Goal: Transaction & Acquisition: Purchase product/service

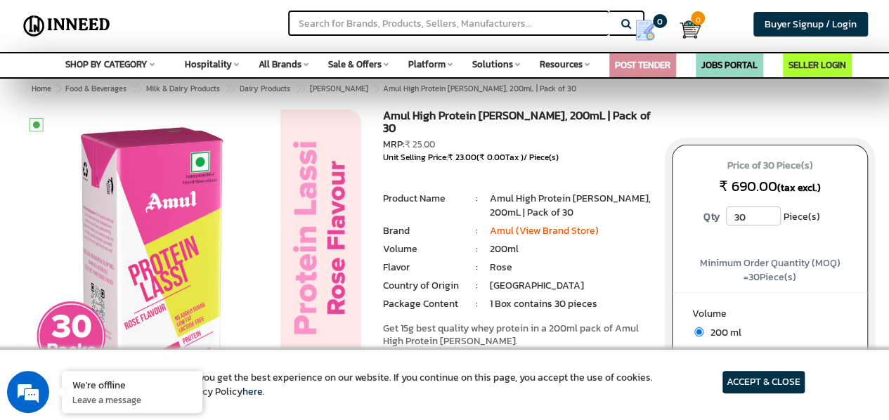
scroll to position [1, 0]
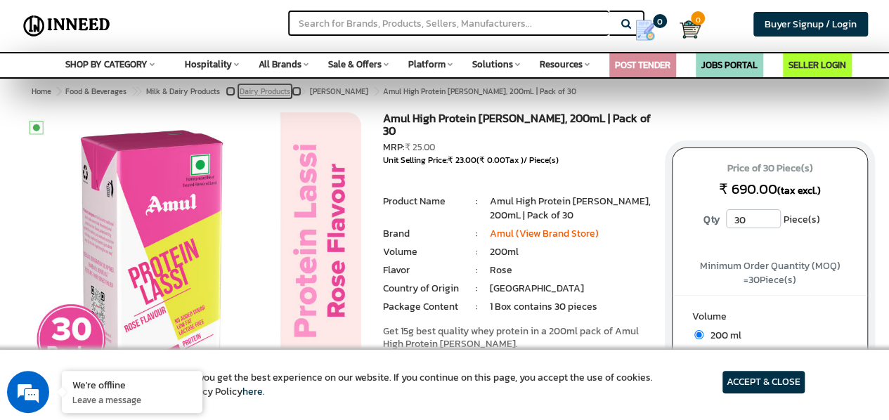
click at [264, 90] on span "Dairy Products" at bounding box center [265, 91] width 51 height 11
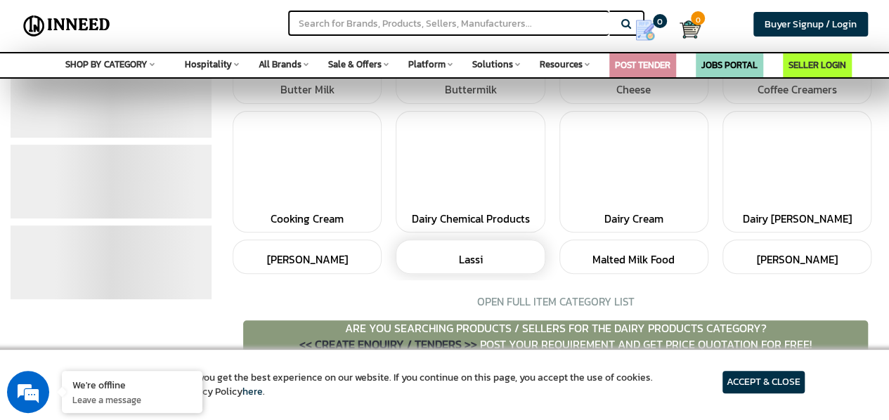
scroll to position [157, 0]
click at [453, 255] on h5 "Lassi" at bounding box center [471, 261] width 134 height 12
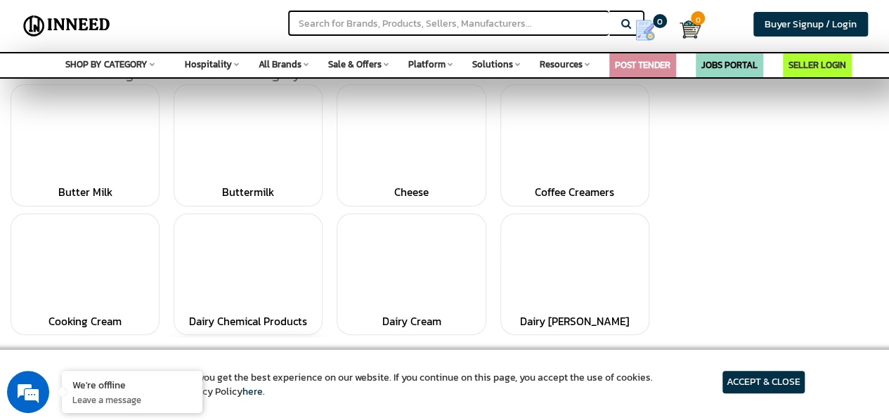
scroll to position [1, 0]
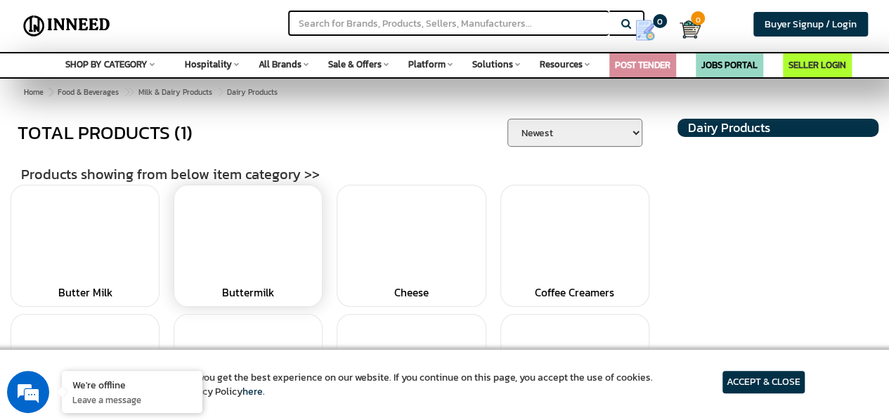
click at [297, 255] on link at bounding box center [248, 237] width 134 height 88
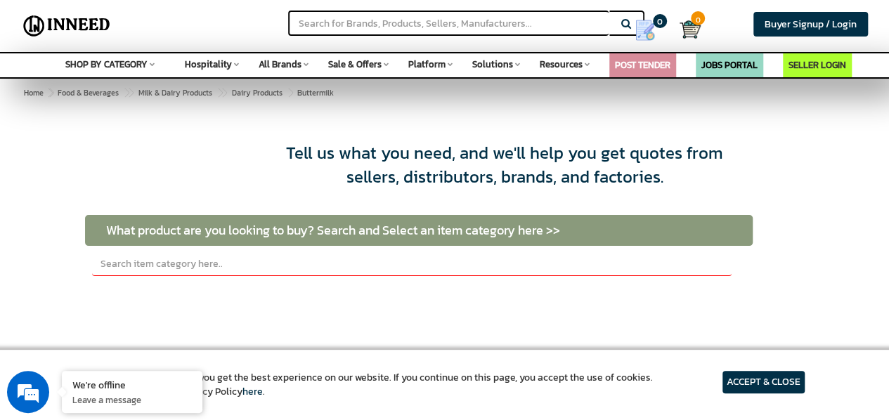
click at [321, 94] on span "Food & Beverages > Milk & Dairy Products > Dairy Products >" at bounding box center [194, 92] width 279 height 11
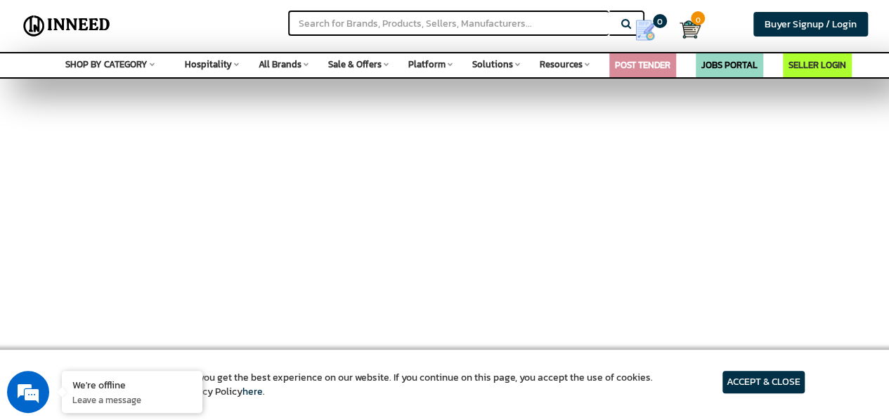
scroll to position [508, 0]
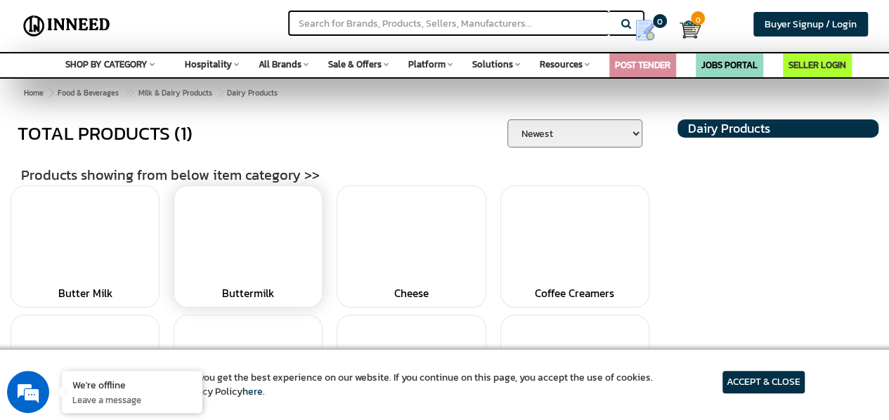
click at [258, 219] on link at bounding box center [248, 237] width 134 height 88
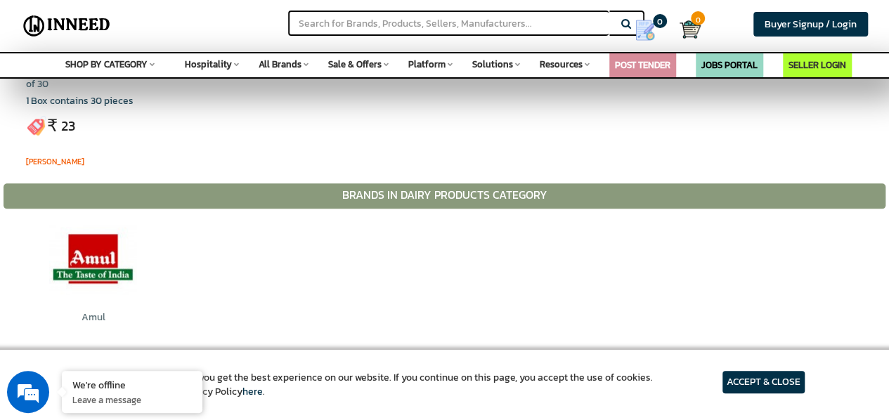
scroll to position [823, 0]
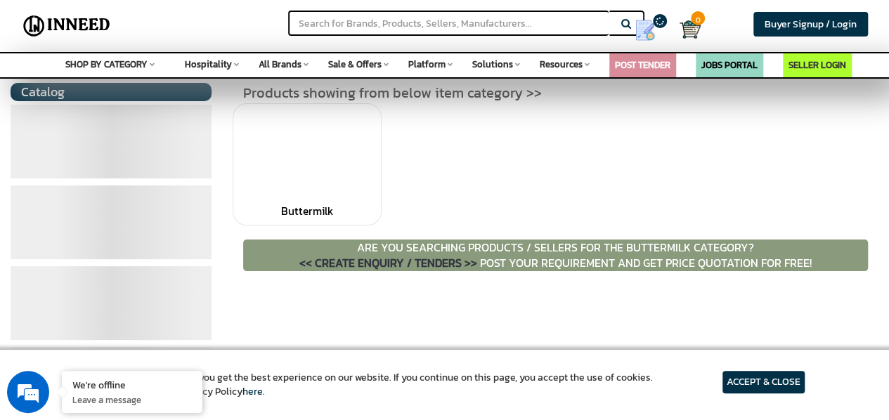
scroll to position [35, 0]
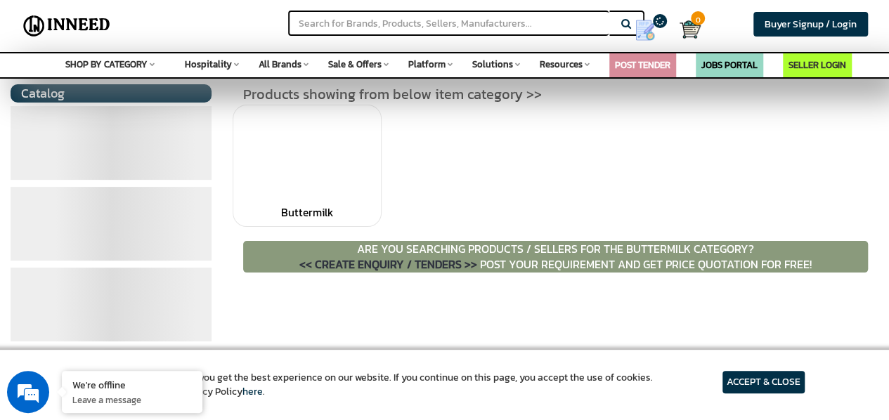
click at [258, 219] on h5 "Buttermilk" at bounding box center [307, 213] width 134 height 12
click at [325, 193] on link at bounding box center [307, 156] width 134 height 88
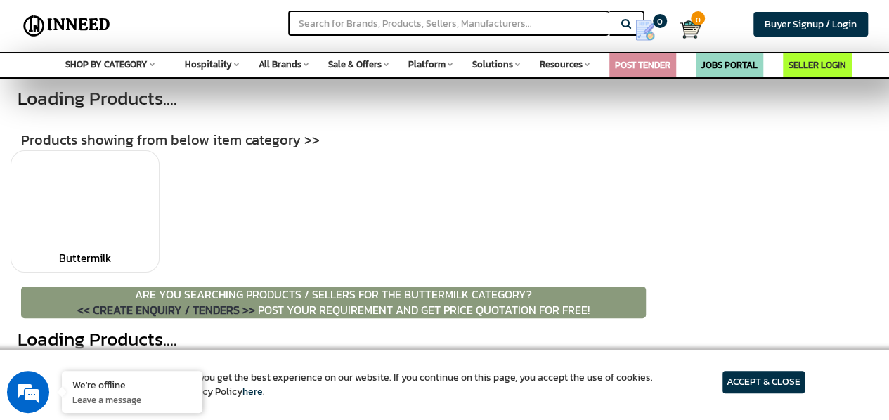
click at [288, 65] on span "All Brands" at bounding box center [280, 64] width 43 height 13
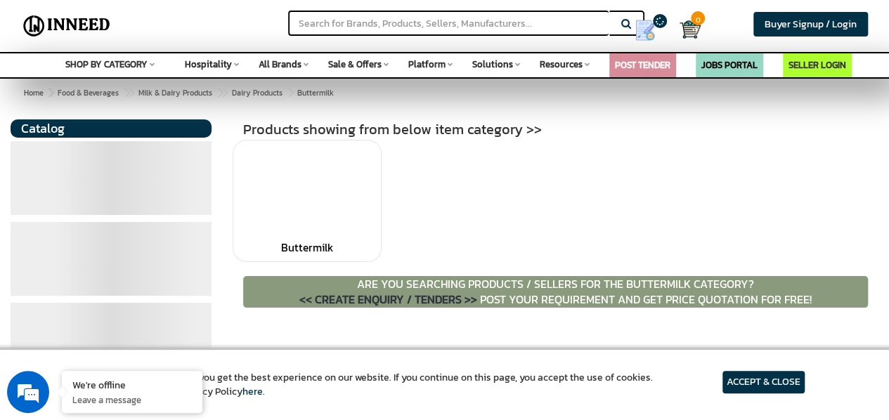
click at [288, 65] on span "All Brands" at bounding box center [280, 64] width 43 height 13
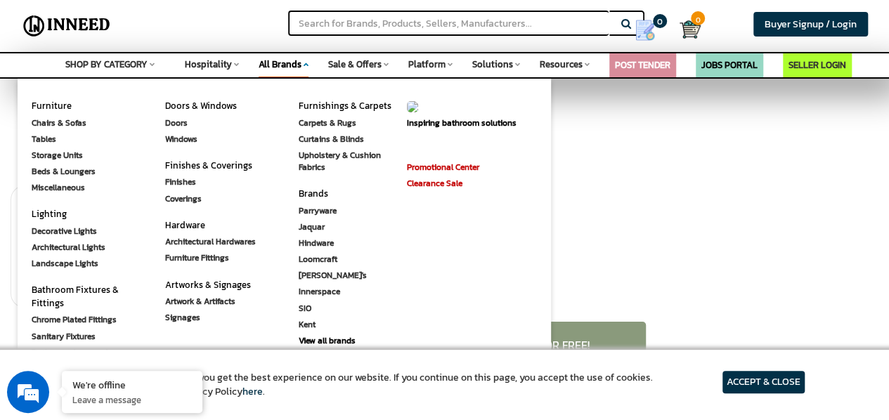
click at [655, 231] on ul "Buttermilk" at bounding box center [330, 250] width 653 height 129
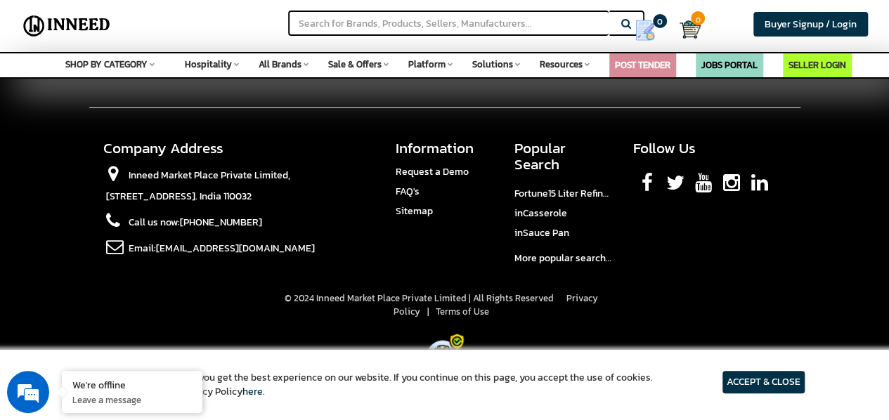
scroll to position [836, 0]
